Goal: Task Accomplishment & Management: Use online tool/utility

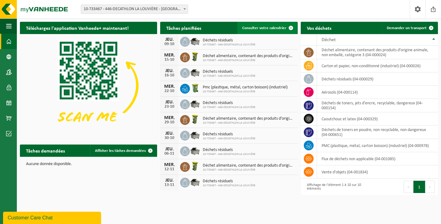
click at [289, 28] on span at bounding box center [291, 28] width 12 height 12
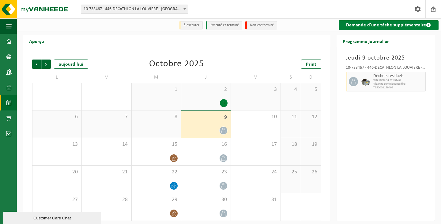
click at [430, 20] on link "Demande d'une tâche supplémentaire" at bounding box center [389, 25] width 100 height 10
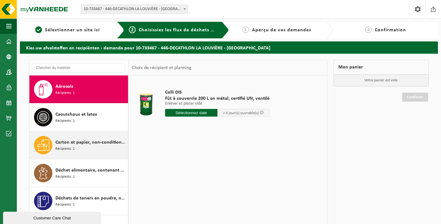
click at [90, 151] on div "Carton et papier, non-conditionné (industriel) Récipients: 1" at bounding box center [90, 145] width 71 height 18
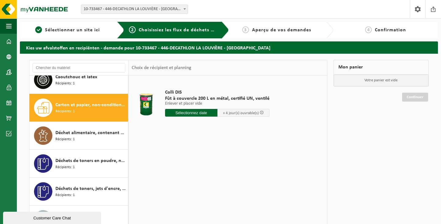
scroll to position [39, 0]
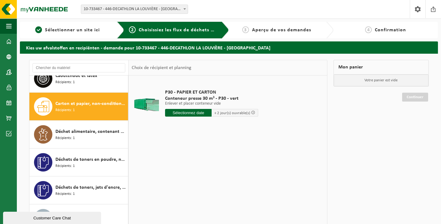
click at [192, 112] on input "text" at bounding box center [188, 113] width 47 height 8
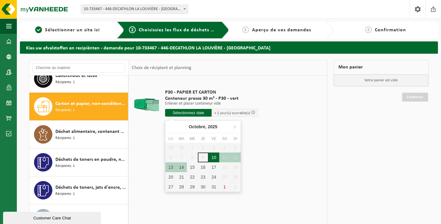
click at [213, 156] on div "10" at bounding box center [214, 157] width 11 height 10
type input "à partir de 2025-10-10"
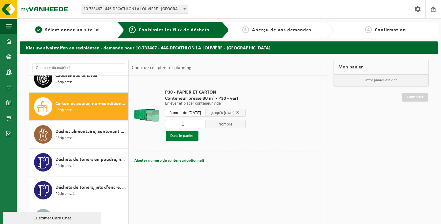
click at [183, 136] on button "Dans le panier" at bounding box center [182, 136] width 33 height 10
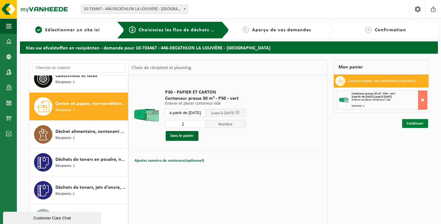
click at [415, 123] on link "Continuer" at bounding box center [415, 123] width 26 height 9
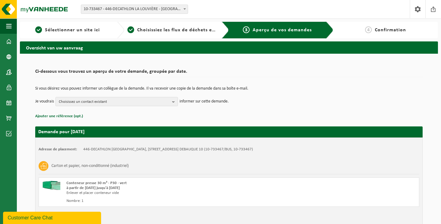
scroll to position [39, 0]
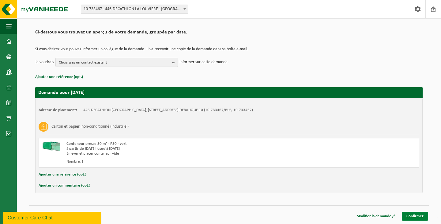
click at [409, 214] on link "Confirmer" at bounding box center [415, 215] width 26 height 9
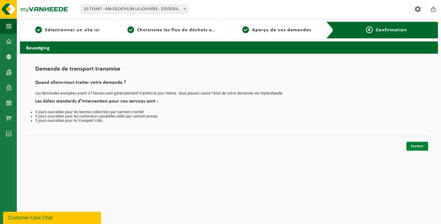
click at [423, 146] on link "Fermer" at bounding box center [418, 146] width 22 height 9
